Goal: Information Seeking & Learning: Learn about a topic

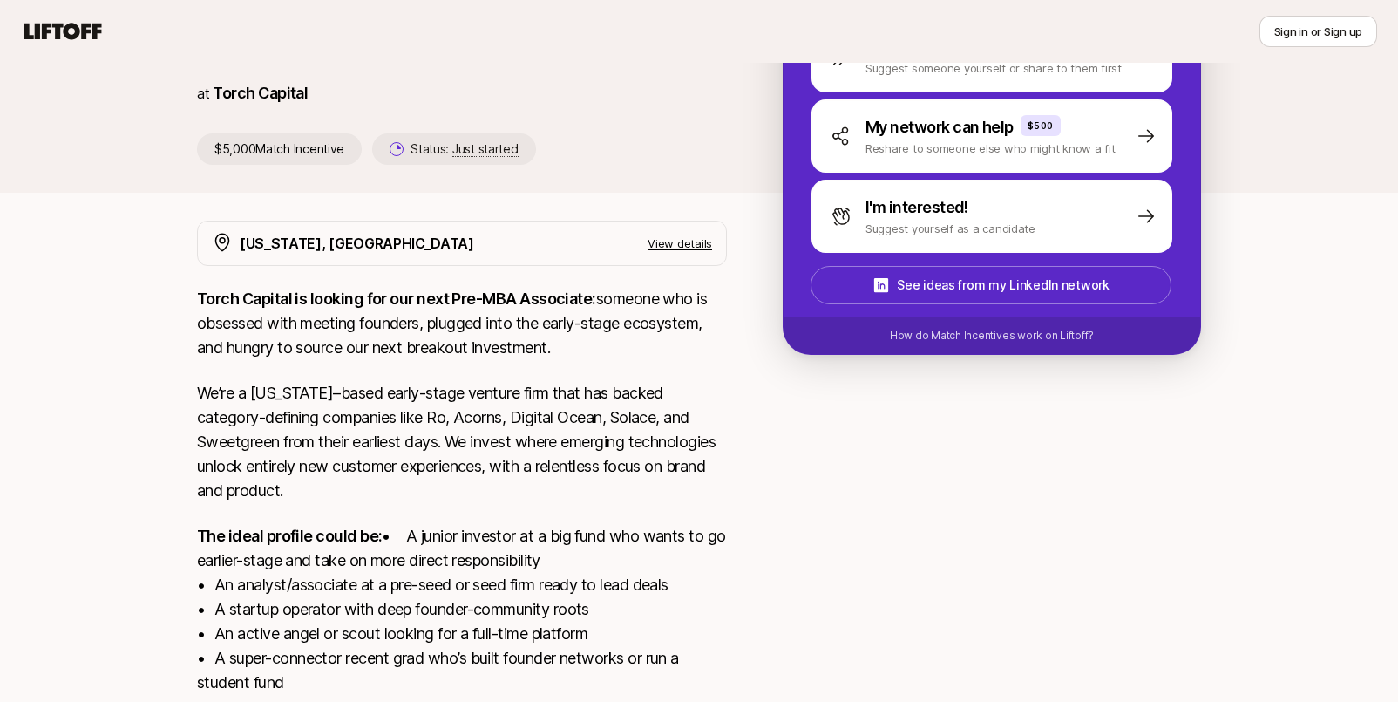
scroll to position [379, 0]
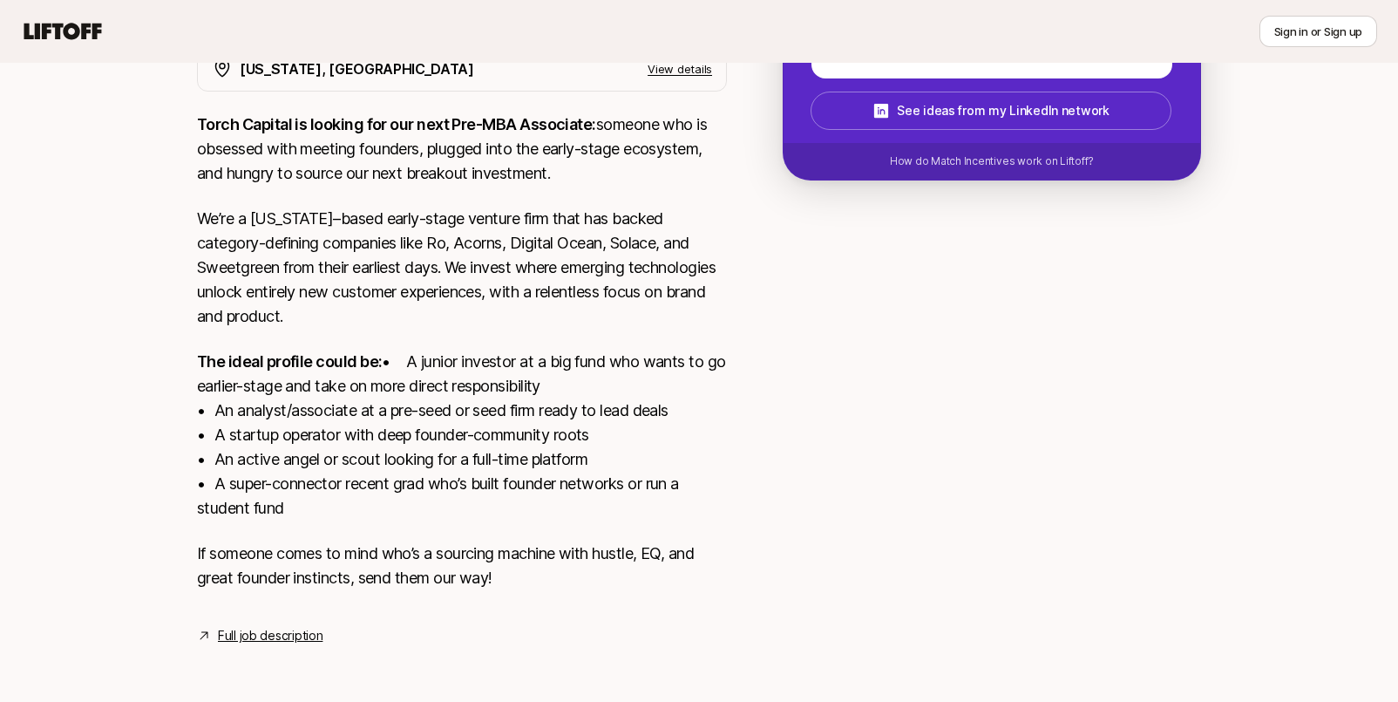
click at [299, 633] on link "Full job description" at bounding box center [270, 635] width 105 height 21
